Goal: Check status: Check status

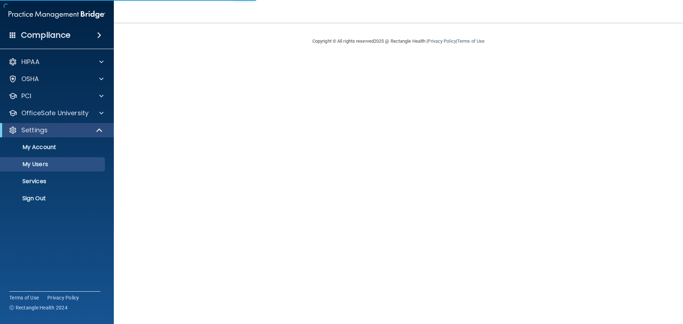
select select "20"
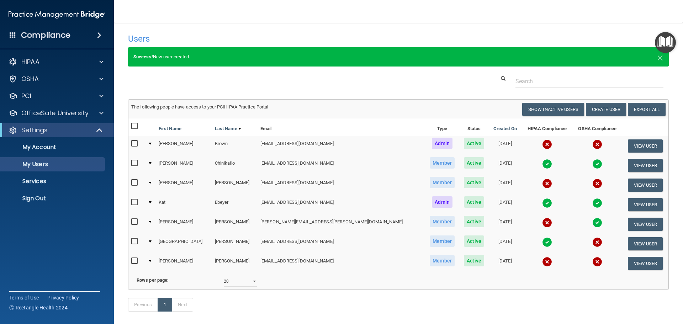
click at [152, 143] on div at bounding box center [150, 144] width 3 height 2
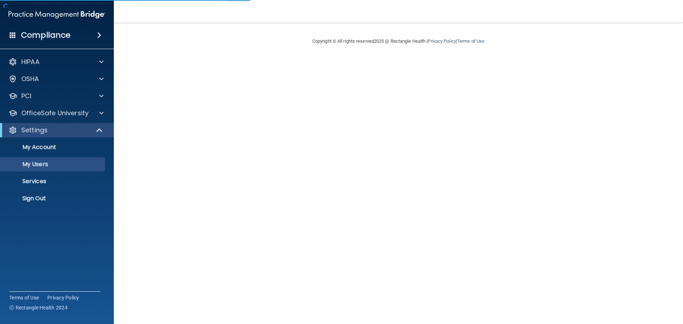
select select "20"
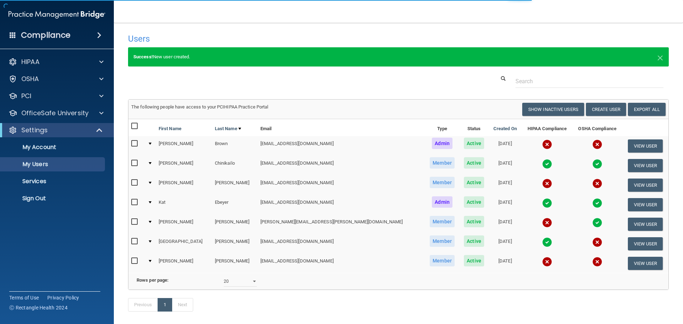
click at [152, 143] on div at bounding box center [150, 144] width 3 height 2
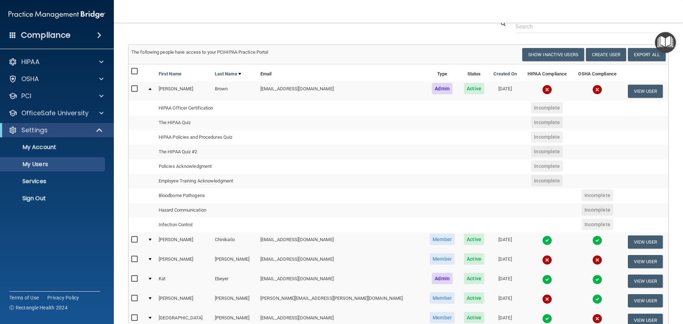
scroll to position [71, 0]
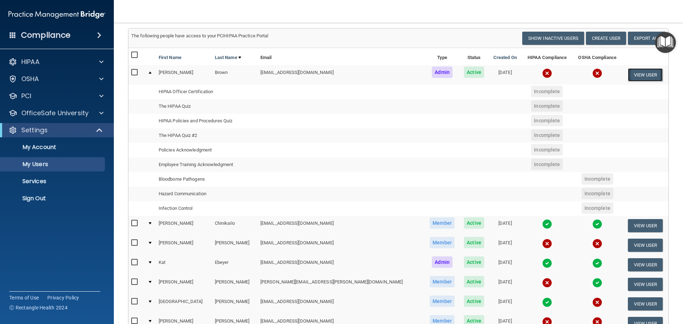
click at [629, 73] on button "View User" at bounding box center [645, 74] width 35 height 13
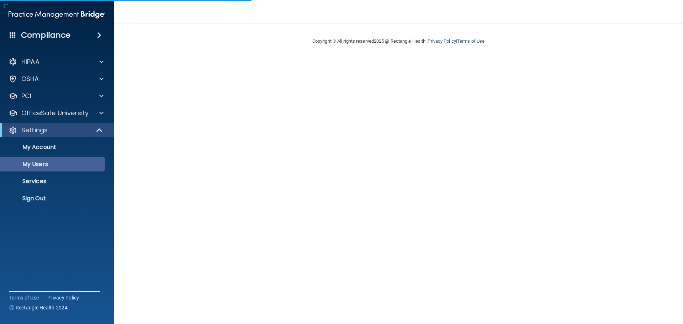
select select "20"
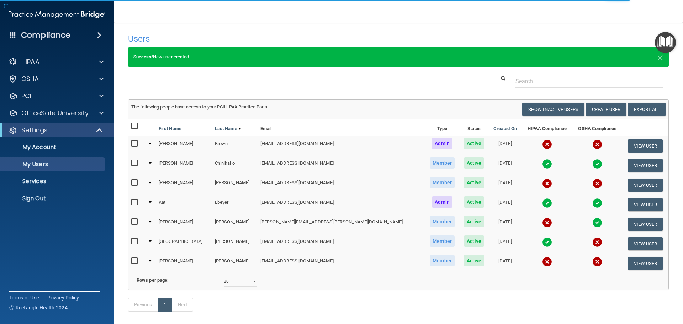
click at [151, 144] on td at bounding box center [150, 146] width 11 height 20
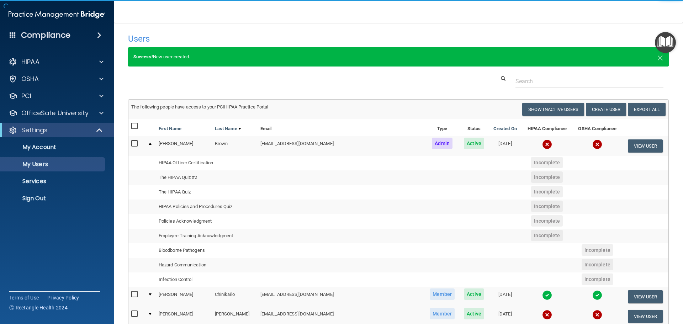
click at [156, 142] on td at bounding box center [150, 145] width 11 height 19
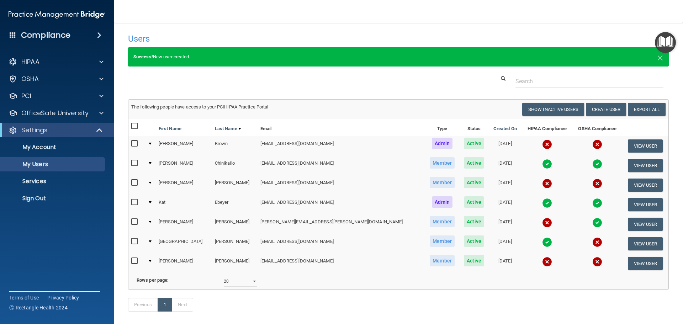
click at [156, 142] on td at bounding box center [150, 146] width 11 height 20
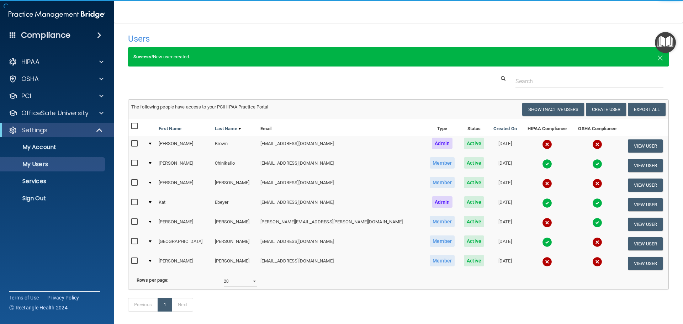
click at [154, 142] on td at bounding box center [150, 146] width 11 height 20
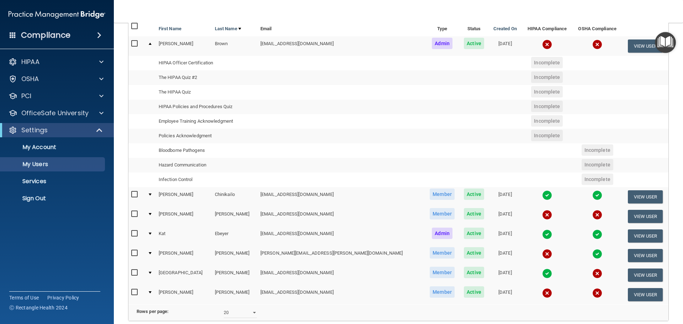
scroll to position [36, 0]
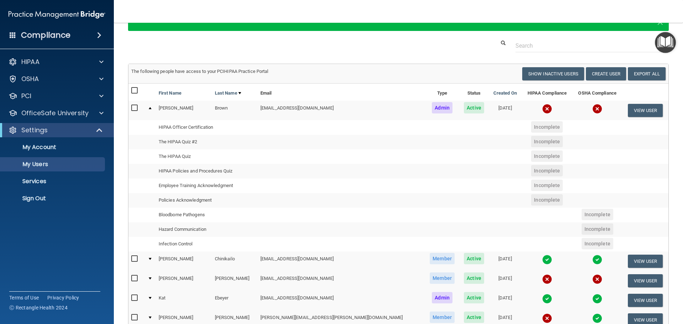
click at [199, 126] on td "HIPAA Officer Certification" at bounding box center [207, 127] width 102 height 15
click at [195, 139] on td "The HIPAA Quiz #2" at bounding box center [207, 142] width 102 height 15
click at [628, 114] on button "View User" at bounding box center [645, 110] width 35 height 13
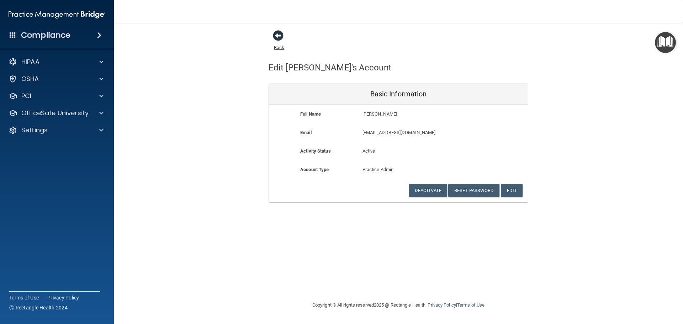
click at [281, 40] on span at bounding box center [278, 35] width 11 height 11
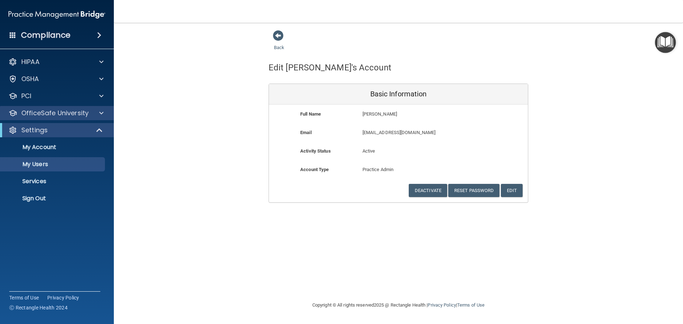
select select "20"
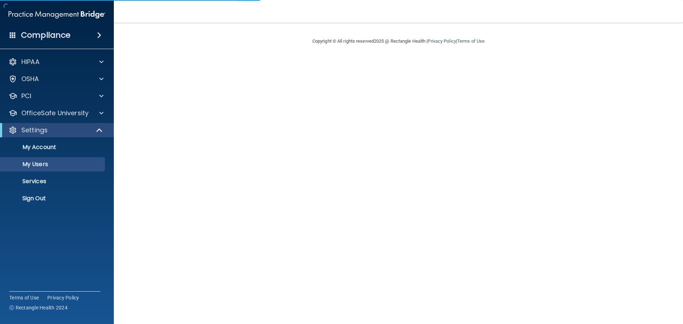
select select "20"
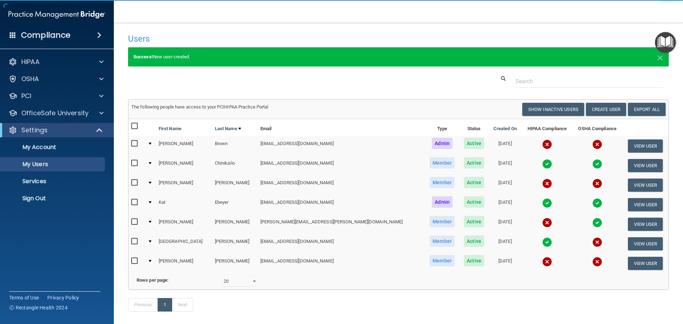
click at [154, 141] on td at bounding box center [150, 146] width 11 height 20
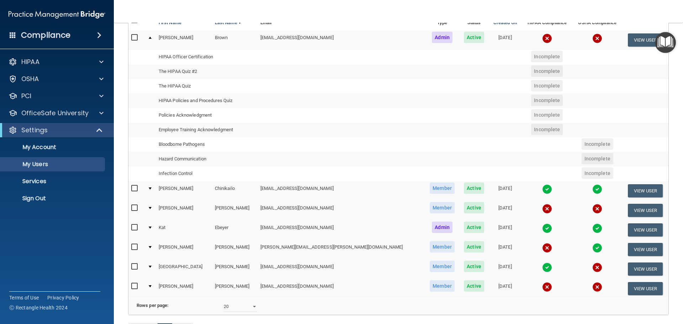
scroll to position [107, 0]
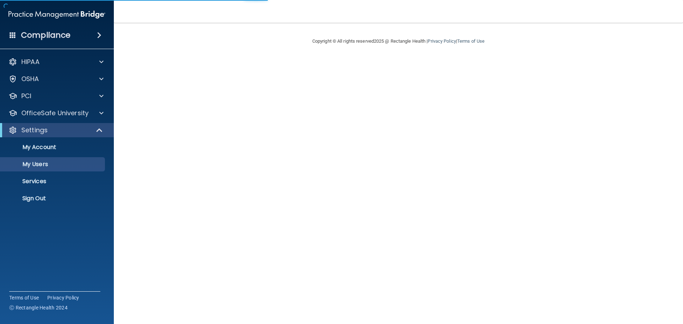
select select "20"
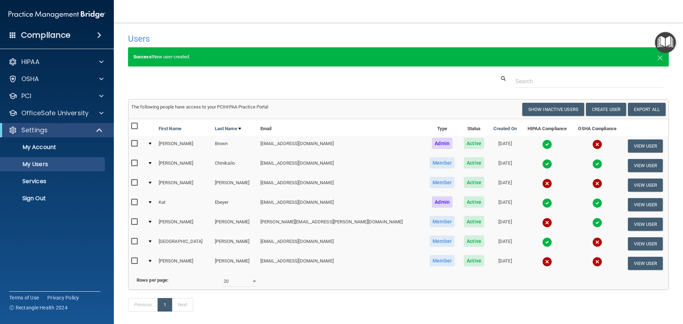
click at [155, 145] on td at bounding box center [150, 146] width 11 height 20
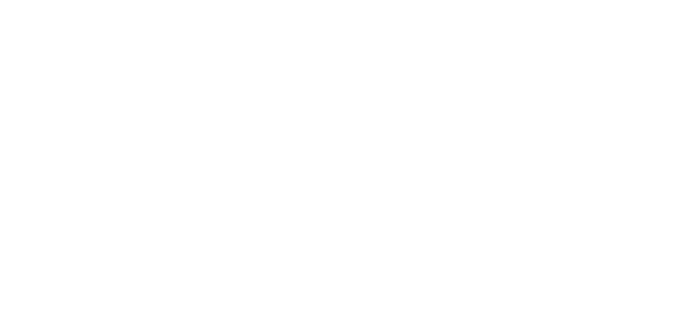
select select "20"
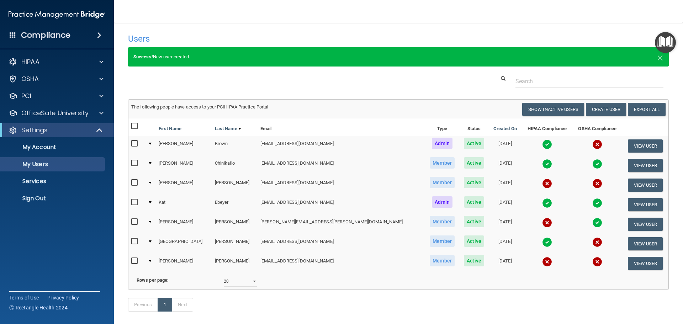
click at [152, 144] on div at bounding box center [150, 144] width 3 height 2
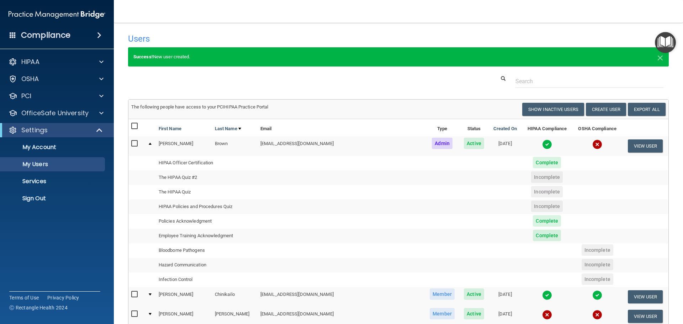
click at [459, 191] on td at bounding box center [473, 192] width 29 height 15
